Goal: Information Seeking & Learning: Learn about a topic

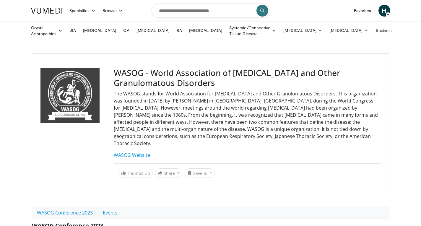
scroll to position [141, 0]
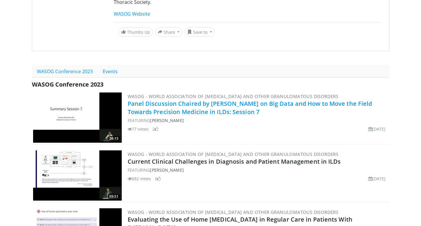
click at [181, 99] on link "Panel Discussion Chaired by Dr. Weichart on Big Data and How to Move the Field …" at bounding box center [250, 107] width 244 height 16
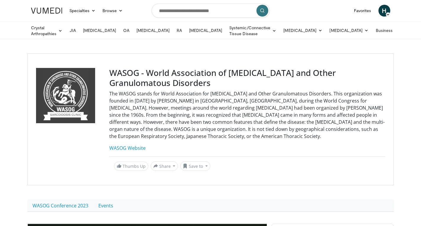
scroll to position [170, 0]
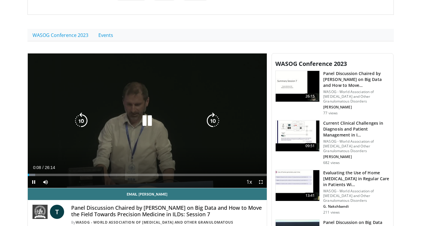
click at [140, 123] on icon "Video Player" at bounding box center [147, 120] width 17 height 17
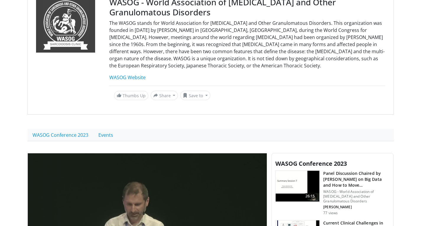
scroll to position [73, 0]
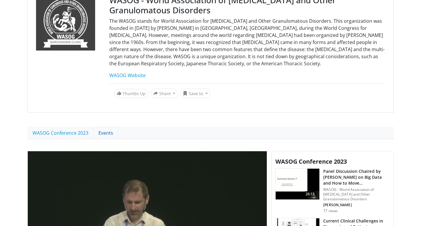
click at [104, 130] on link "Events" at bounding box center [105, 133] width 25 height 12
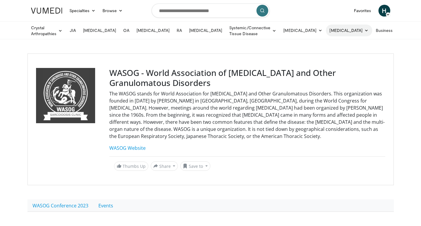
click at [349, 30] on link "[MEDICAL_DATA]" at bounding box center [349, 31] width 46 height 12
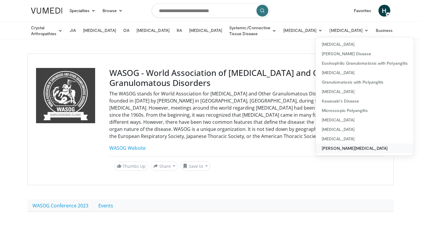
click at [344, 148] on link "[PERSON_NAME][MEDICAL_DATA]" at bounding box center [365, 147] width 98 height 9
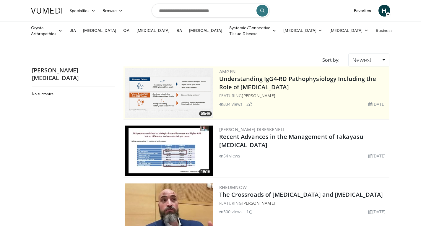
click at [161, 144] on img at bounding box center [169, 150] width 89 height 50
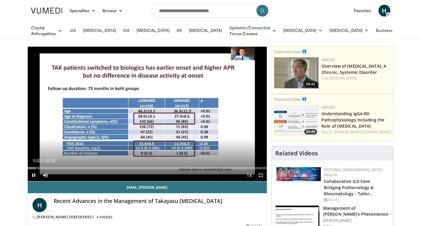
click at [262, 174] on span "Video Player" at bounding box center [261, 175] width 12 height 12
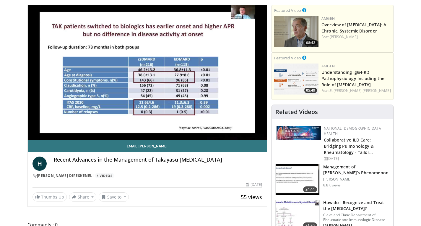
scroll to position [109, 0]
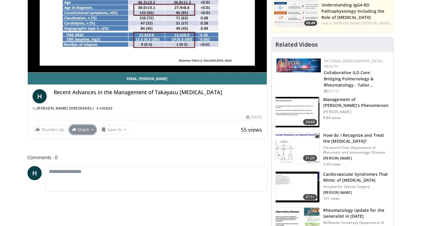
click at [74, 130] on span at bounding box center [74, 129] width 5 height 5
click at [81, 139] on span "E-mail" at bounding box center [82, 142] width 17 height 6
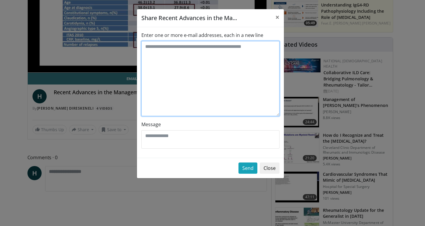
click at [163, 59] on textarea "Enter one or more e-mail addresses, each in a new line" at bounding box center [210, 78] width 138 height 75
type textarea "**********"
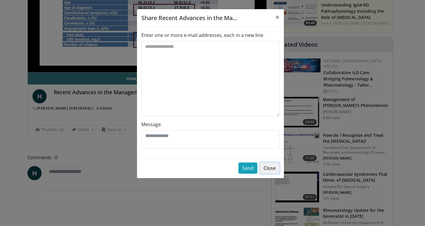
click at [272, 170] on button "Close" at bounding box center [270, 167] width 20 height 11
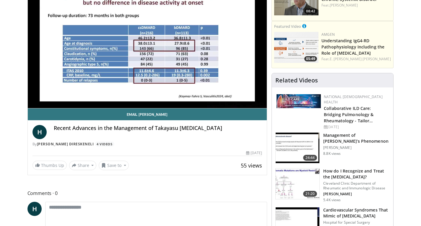
scroll to position [0, 0]
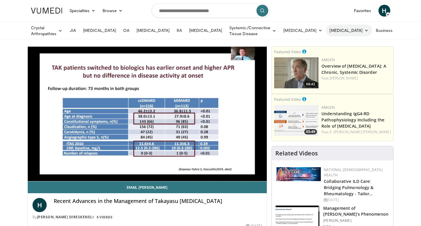
click at [351, 29] on link "[MEDICAL_DATA]" at bounding box center [349, 31] width 46 height 12
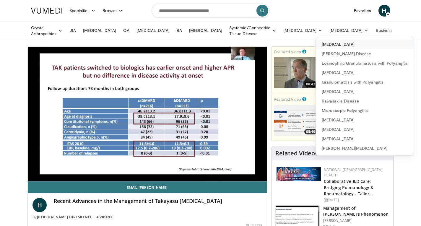
click at [343, 45] on link "[MEDICAL_DATA]" at bounding box center [365, 44] width 98 height 9
